Goal: Information Seeking & Learning: Learn about a topic

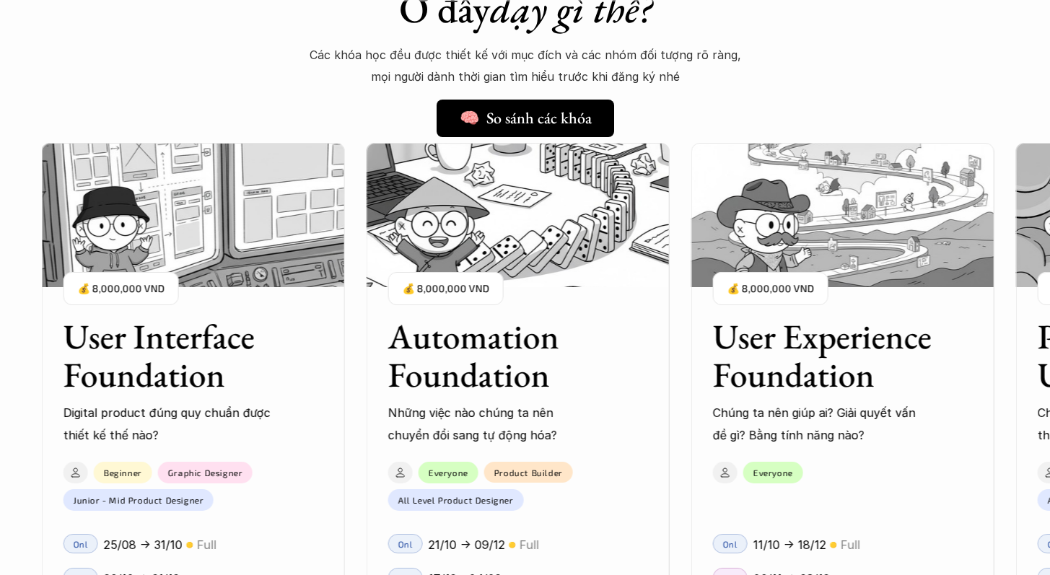
scroll to position [1361, 0]
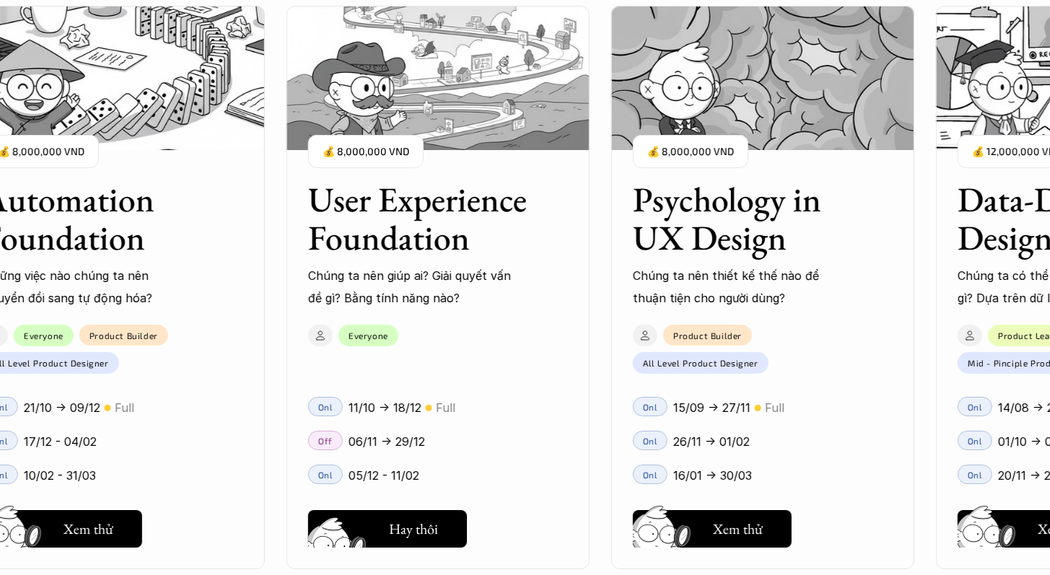
click at [403, 525] on h5 "Xem thử" at bounding box center [413, 532] width 50 height 20
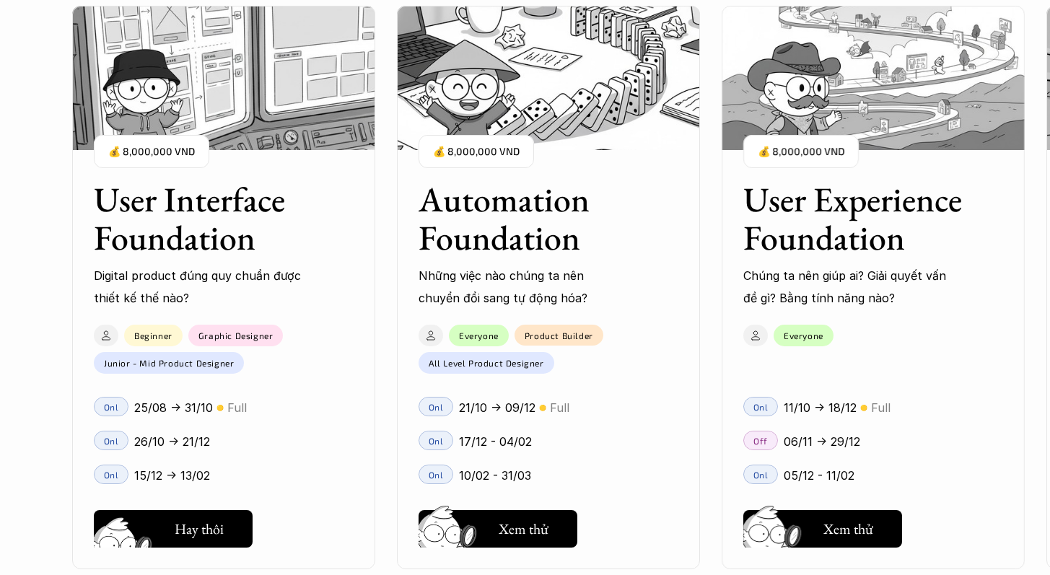
click at [212, 535] on h5 "Xem thử" at bounding box center [199, 532] width 50 height 20
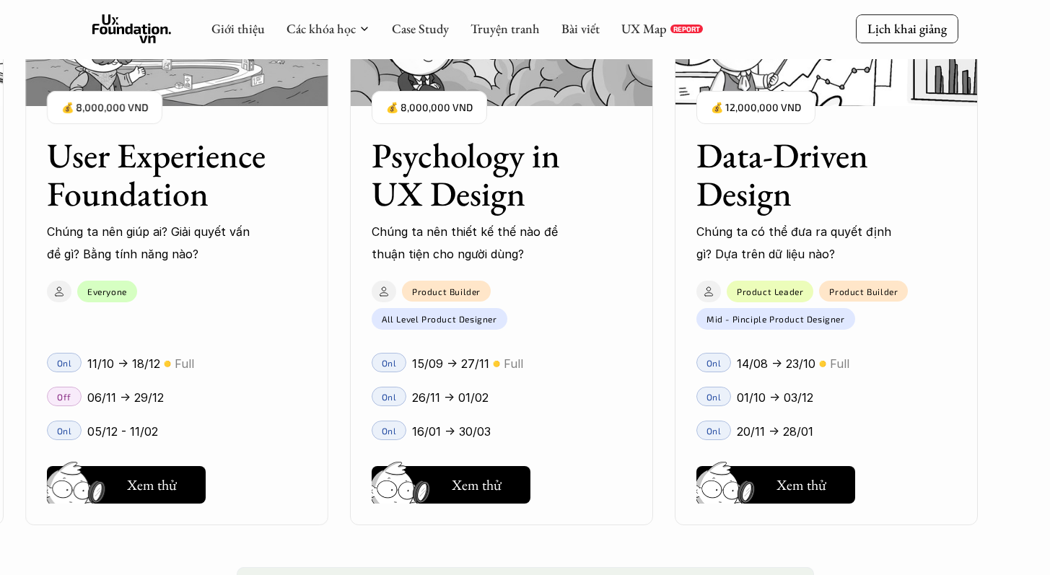
scroll to position [1979, 0]
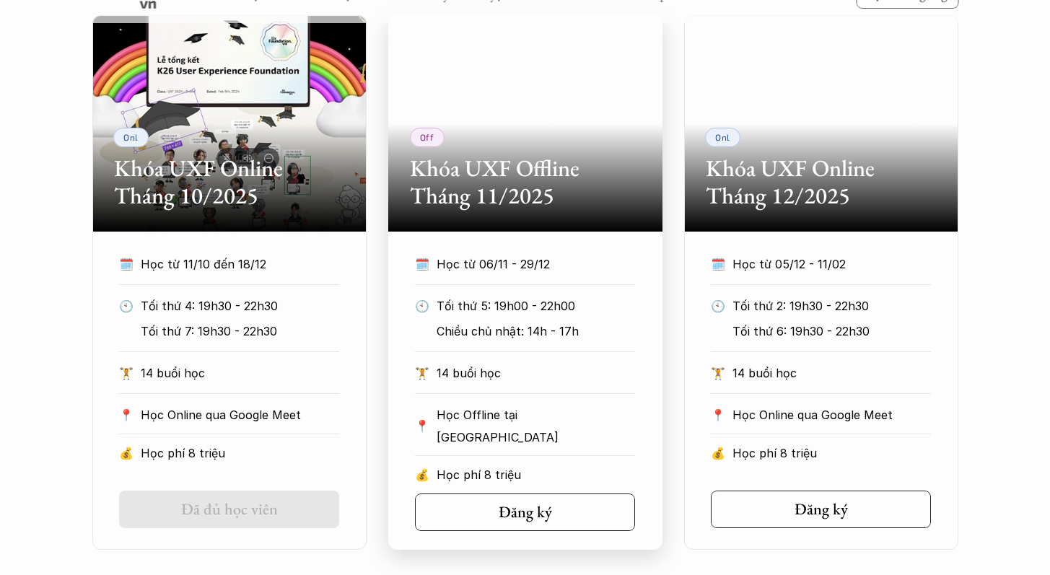
scroll to position [701, 0]
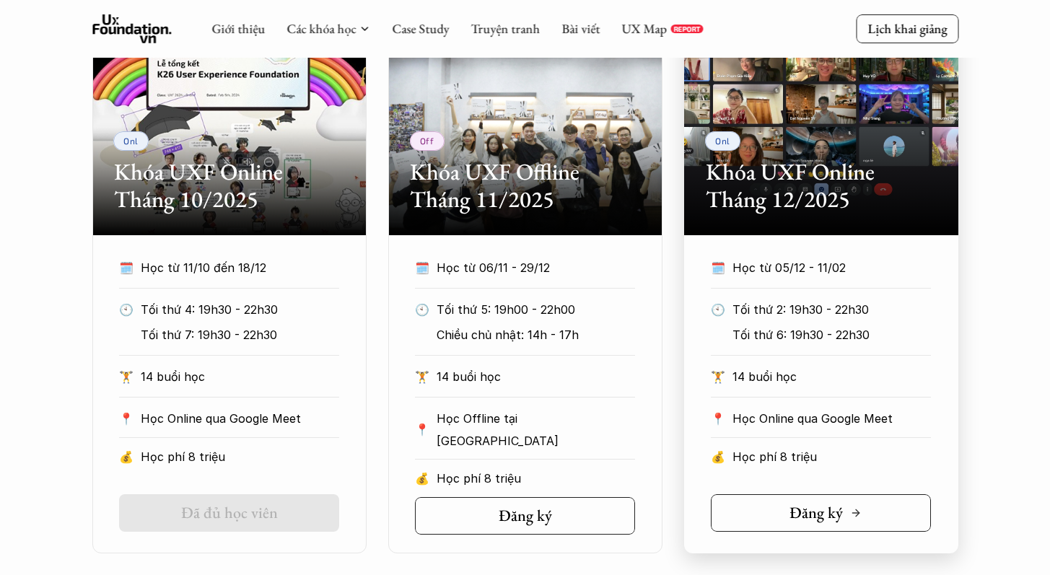
click at [792, 513] on h5 "Đăng ký" at bounding box center [815, 513] width 53 height 19
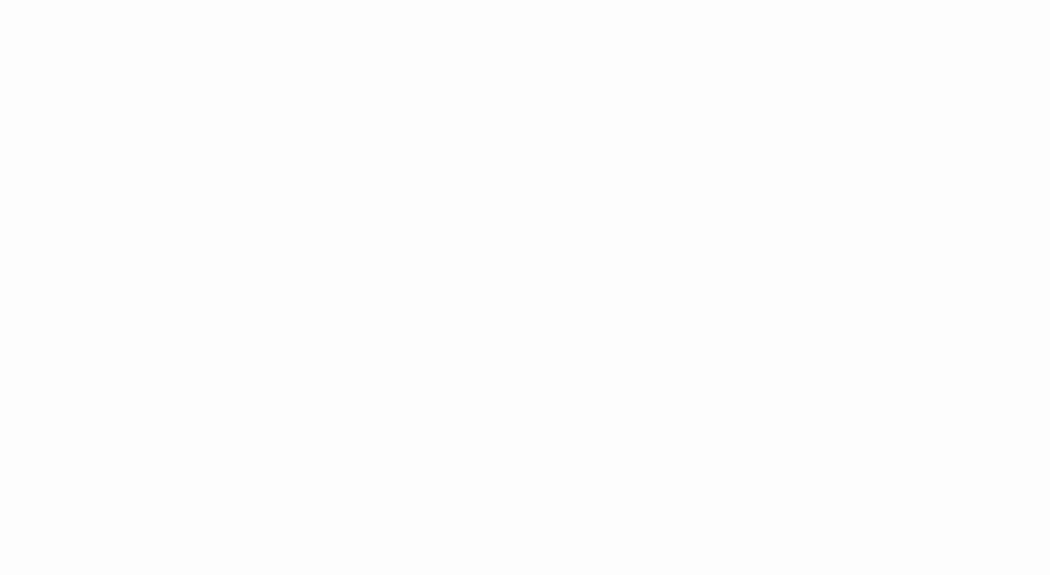
scroll to position [2094, 0]
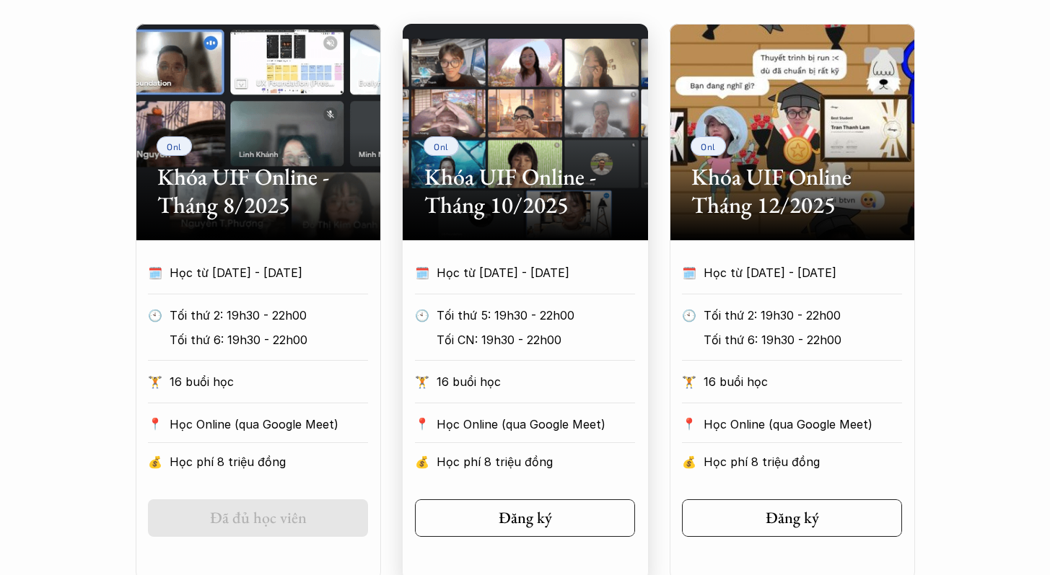
scroll to position [717, 0]
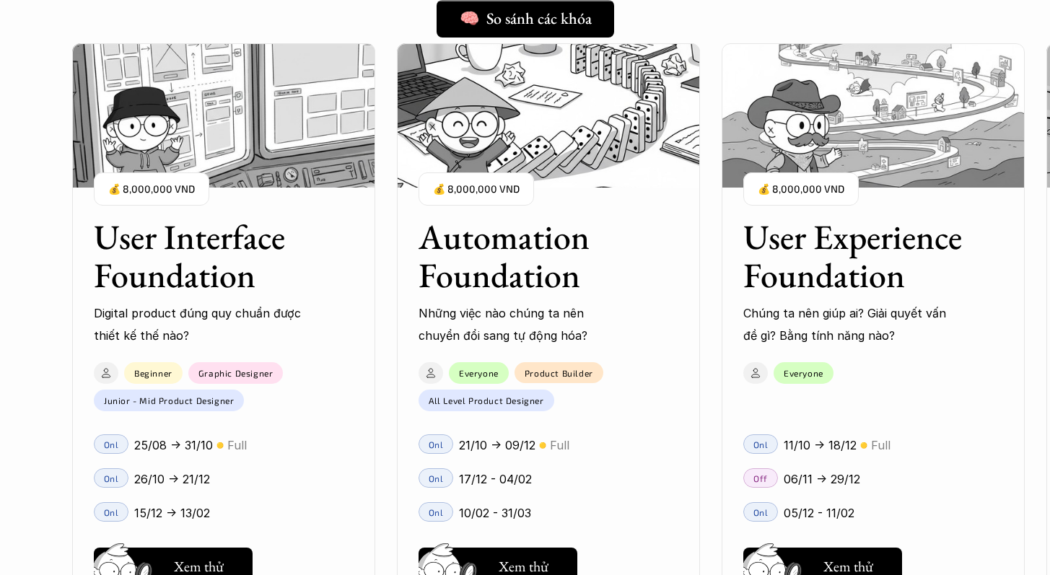
scroll to position [1275, 0]
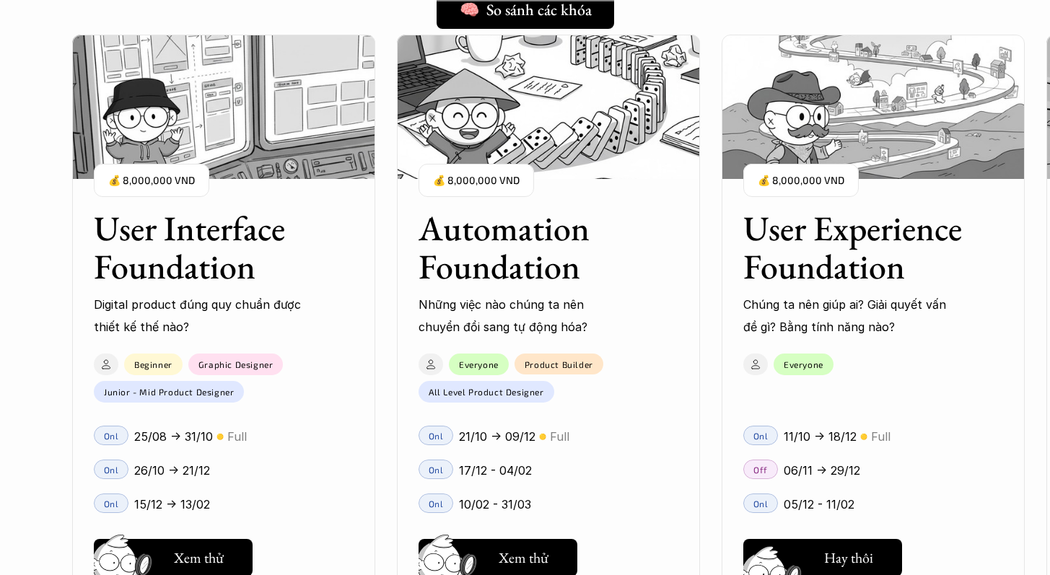
click at [833, 553] on h5 "Xem thử" at bounding box center [848, 561] width 50 height 20
